Goal: Find specific page/section: Find specific page/section

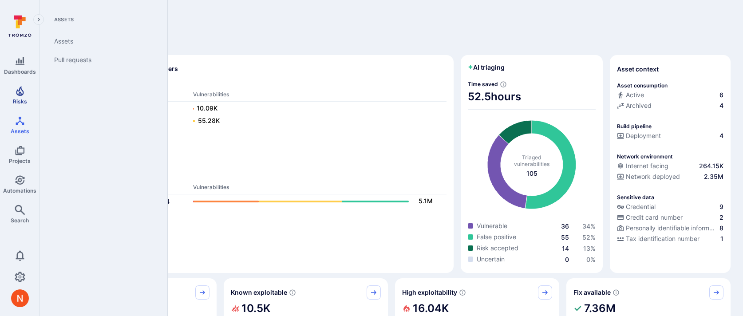
click at [16, 91] on icon "Risks" at bounding box center [20, 91] width 8 height 10
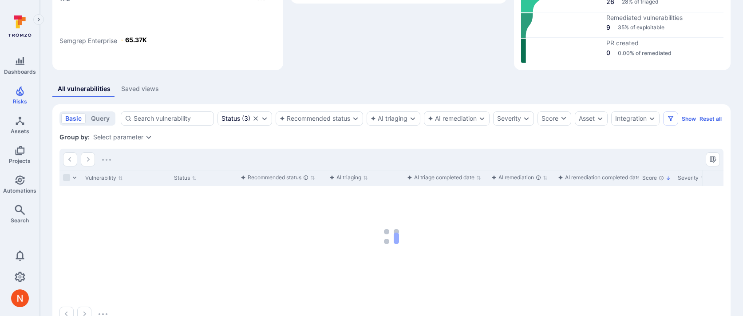
scroll to position [103, 0]
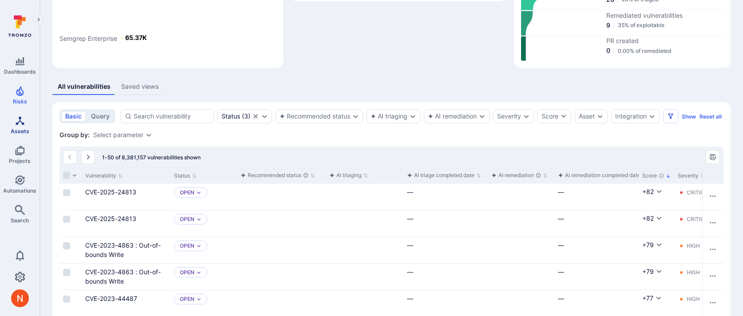
click at [21, 133] on span "Assets" at bounding box center [20, 131] width 19 height 7
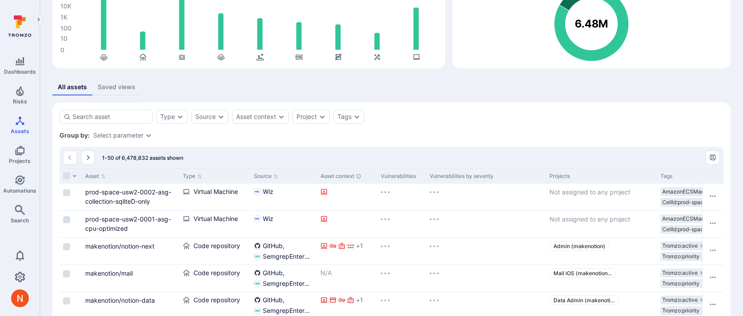
scroll to position [93, 0]
